Goal: Navigation & Orientation: Find specific page/section

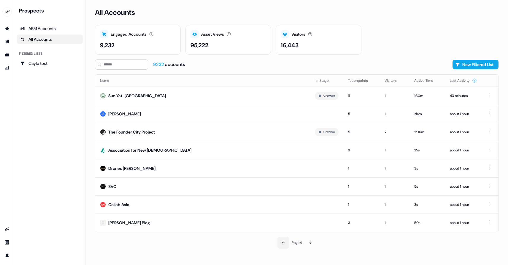
click at [281, 242] on button at bounding box center [284, 242] width 12 height 12
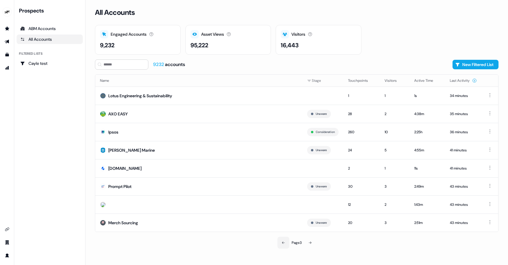
click at [283, 244] on button at bounding box center [284, 242] width 12 height 12
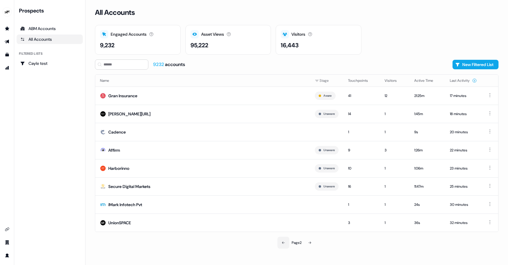
click at [284, 241] on icon at bounding box center [284, 243] width 4 height 4
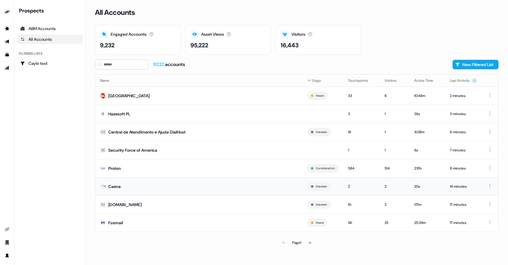
click at [113, 185] on div "Caena" at bounding box center [114, 186] width 12 height 6
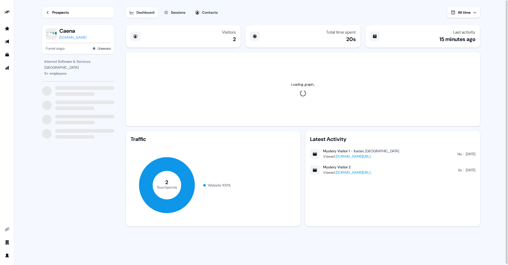
click at [67, 38] on div "[DOMAIN_NAME]" at bounding box center [72, 37] width 27 height 6
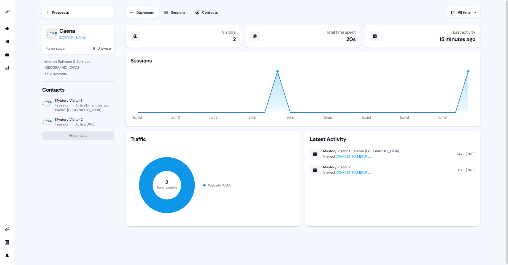
click at [52, 13] on div "Prospects" at bounding box center [60, 13] width 17 height 6
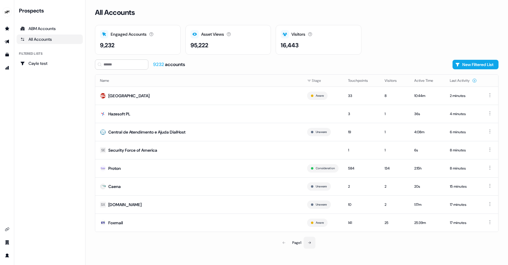
click at [309, 244] on icon at bounding box center [310, 243] width 4 height 4
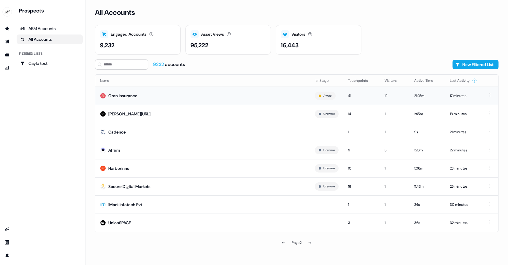
click at [117, 92] on td "Gran Insurance" at bounding box center [202, 95] width 215 height 18
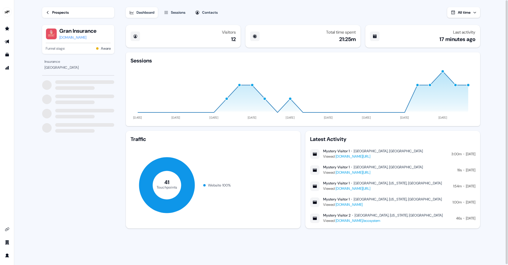
click at [84, 39] on div "[DOMAIN_NAME]" at bounding box center [77, 37] width 37 height 6
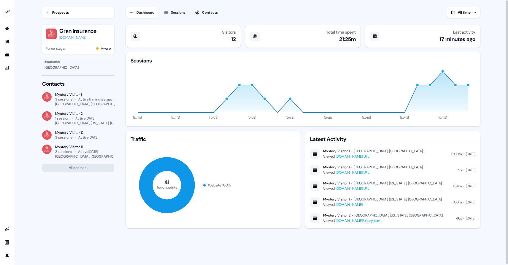
click at [50, 15] on link "Prospects" at bounding box center [78, 12] width 72 height 11
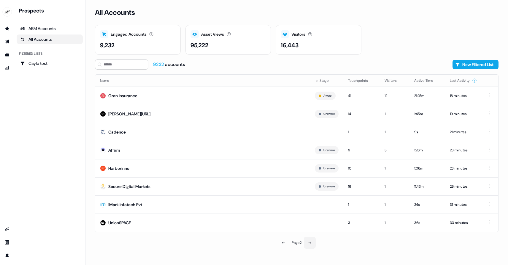
click at [312, 242] on icon at bounding box center [310, 242] width 3 height 2
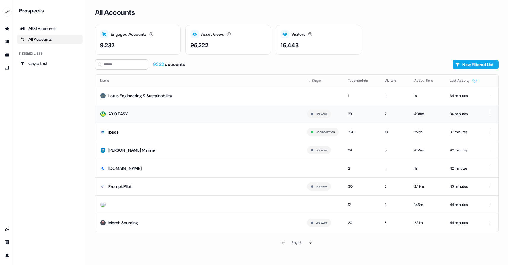
click at [114, 113] on div "AXO EASY" at bounding box center [117, 114] width 19 height 6
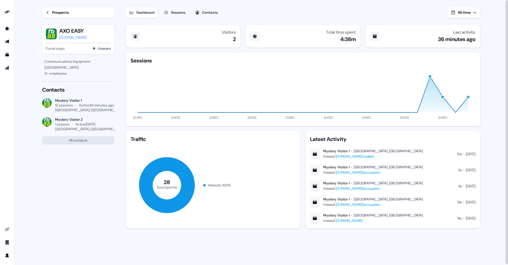
click at [67, 37] on div "[DOMAIN_NAME]" at bounding box center [72, 37] width 27 height 6
click at [61, 13] on div "Prospects" at bounding box center [60, 13] width 17 height 6
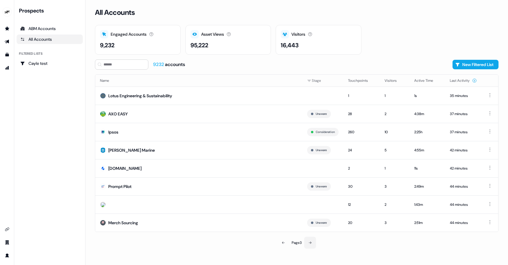
click at [313, 241] on button at bounding box center [310, 242] width 12 height 12
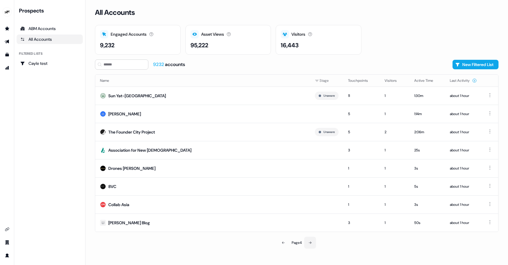
click at [313, 241] on button at bounding box center [310, 242] width 12 height 12
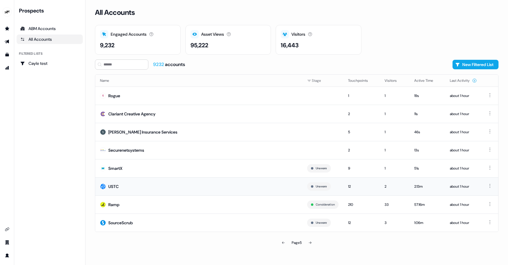
drag, startPoint x: 111, startPoint y: 186, endPoint x: 141, endPoint y: 187, distance: 29.7
click at [141, 187] on td "USTC" at bounding box center [198, 186] width 207 height 18
click at [312, 242] on icon at bounding box center [310, 242] width 3 height 2
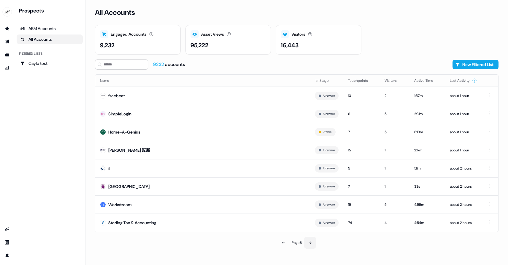
click at [312, 241] on icon at bounding box center [311, 243] width 4 height 4
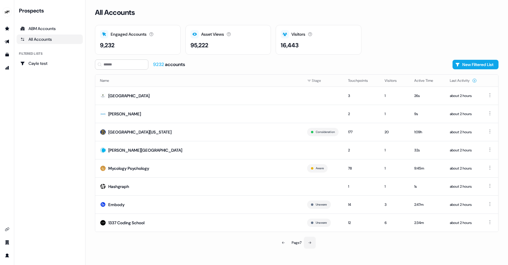
click at [305, 244] on button at bounding box center [310, 242] width 12 height 12
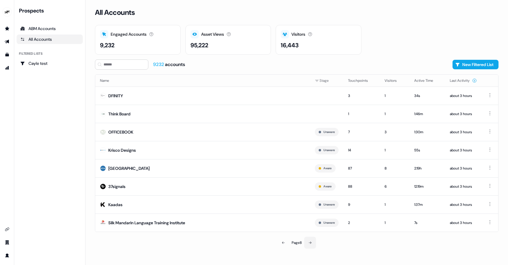
click at [305, 244] on button at bounding box center [310, 242] width 12 height 12
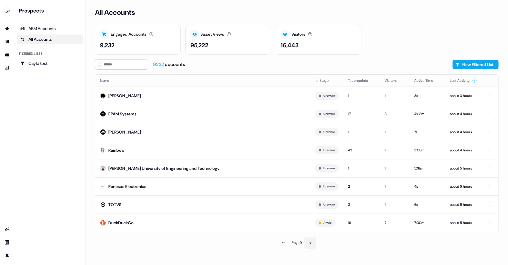
click at [305, 244] on button at bounding box center [310, 242] width 12 height 12
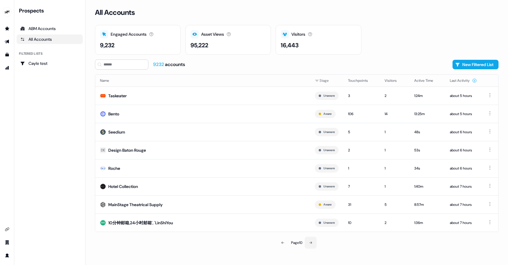
click at [305, 244] on button at bounding box center [311, 242] width 12 height 12
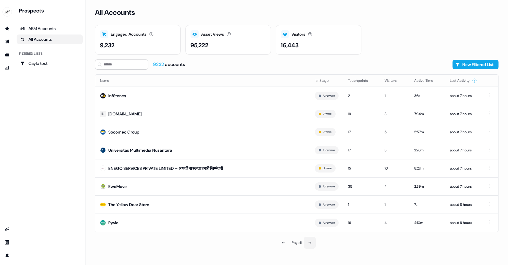
click at [305, 244] on button at bounding box center [310, 242] width 12 height 12
